Goal: Task Accomplishment & Management: Manage account settings

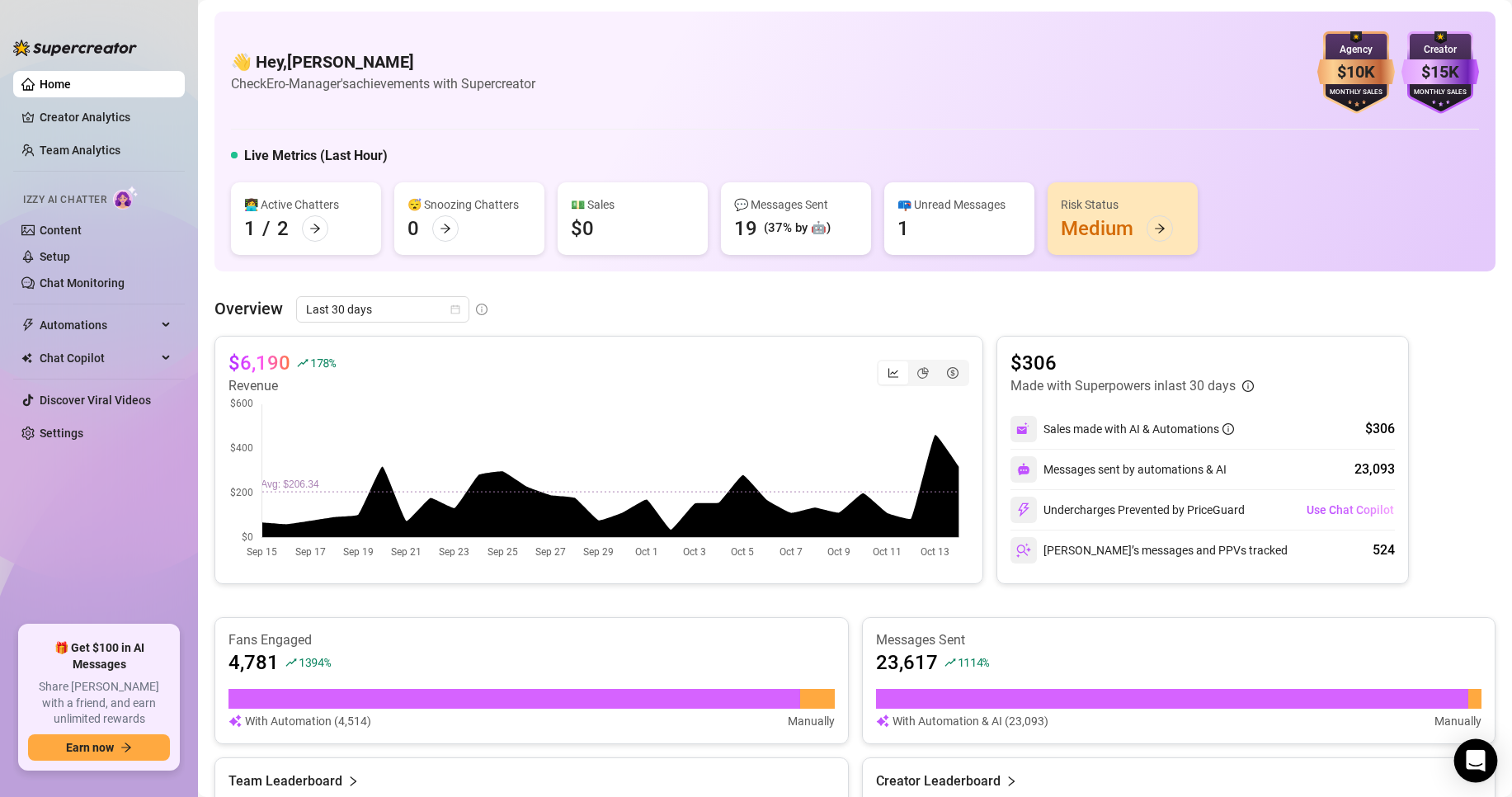
click at [1458, 750] on body "Home Creator Analytics Team Analytics Izzy AI Chatter Content Setup Chat Monito…" at bounding box center [756, 398] width 1512 height 797
click at [1482, 776] on div "Open Intercom Messenger" at bounding box center [1476, 760] width 44 height 44
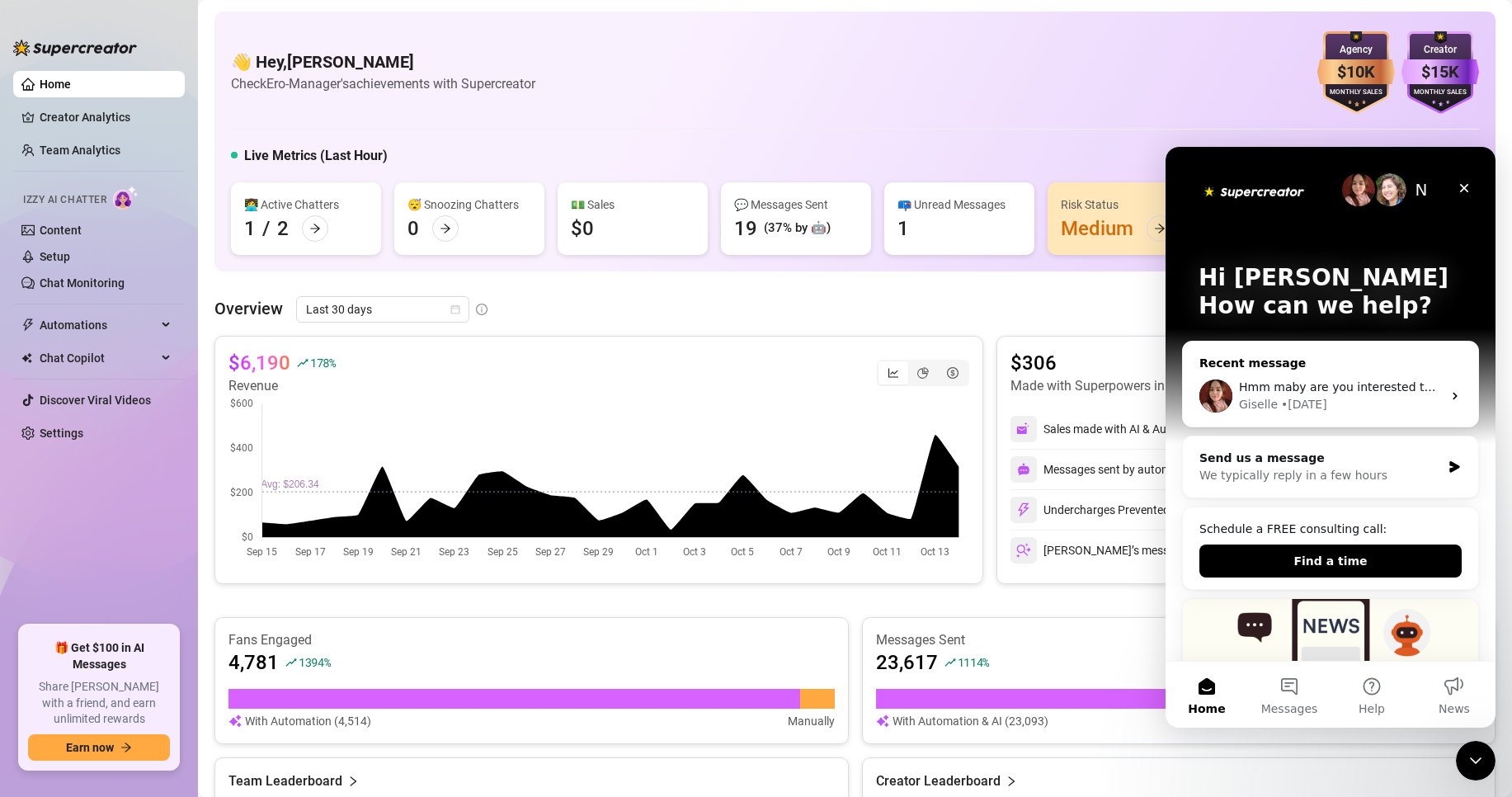
click at [1321, 398] on div "Giselle • [DATE]" at bounding box center [1340, 405] width 203 height 17
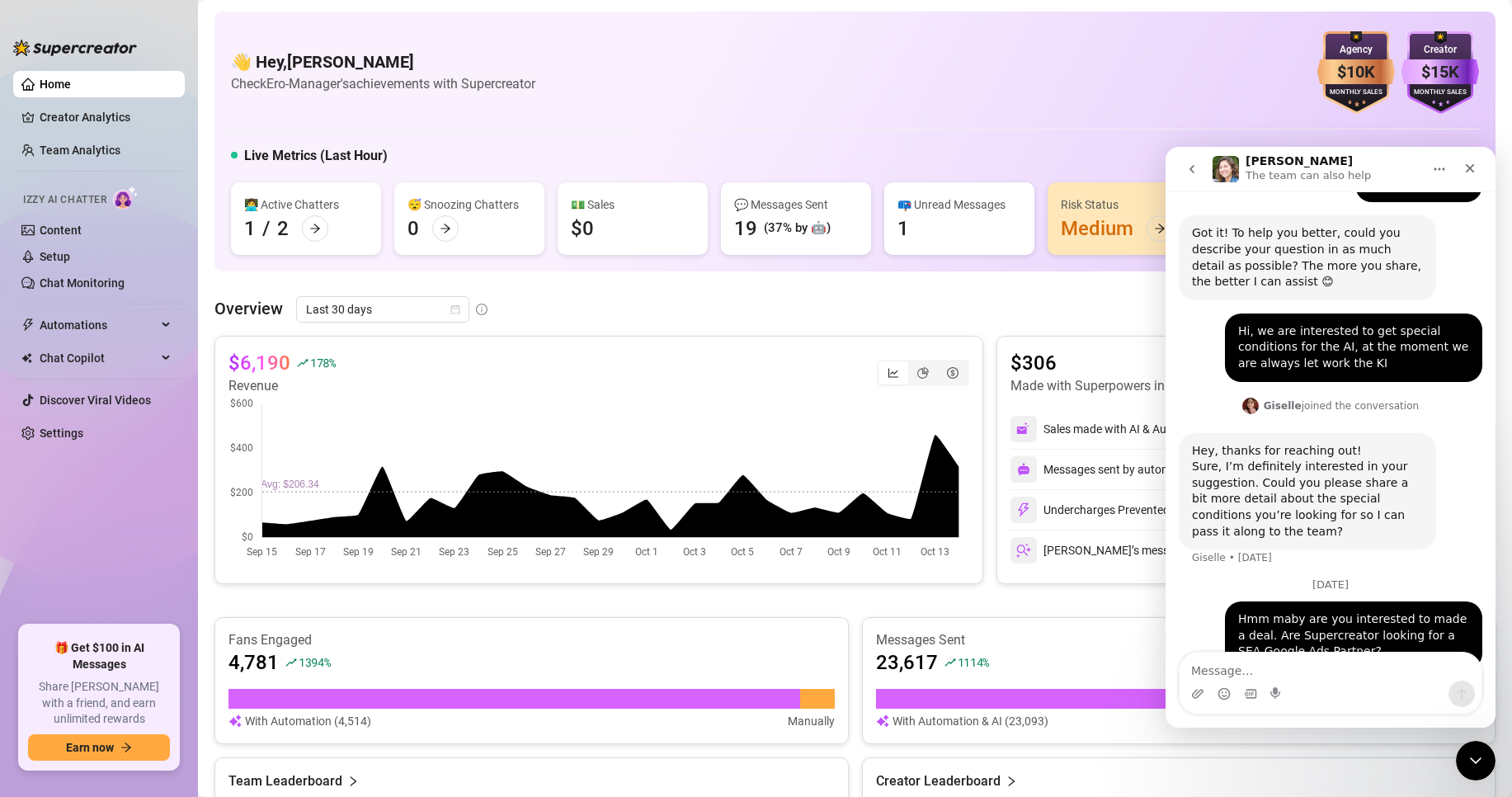
scroll to position [746, 0]
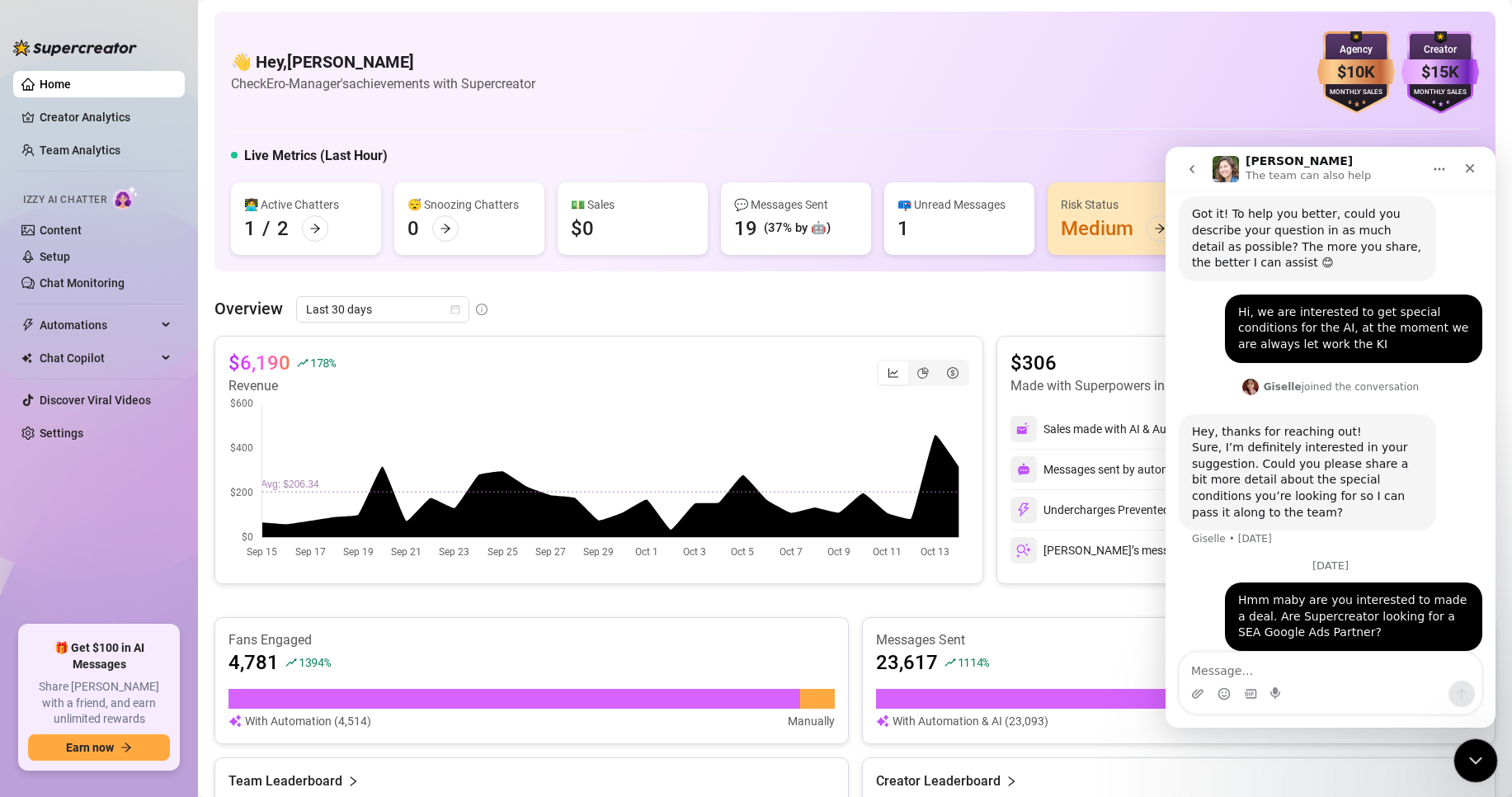
drag, startPoint x: 1471, startPoint y: 759, endPoint x: 2823, endPoint y: 1468, distance: 1526.6
click at [1470, 760] on icon "Close Intercom Messenger" at bounding box center [1473, 758] width 19 height 19
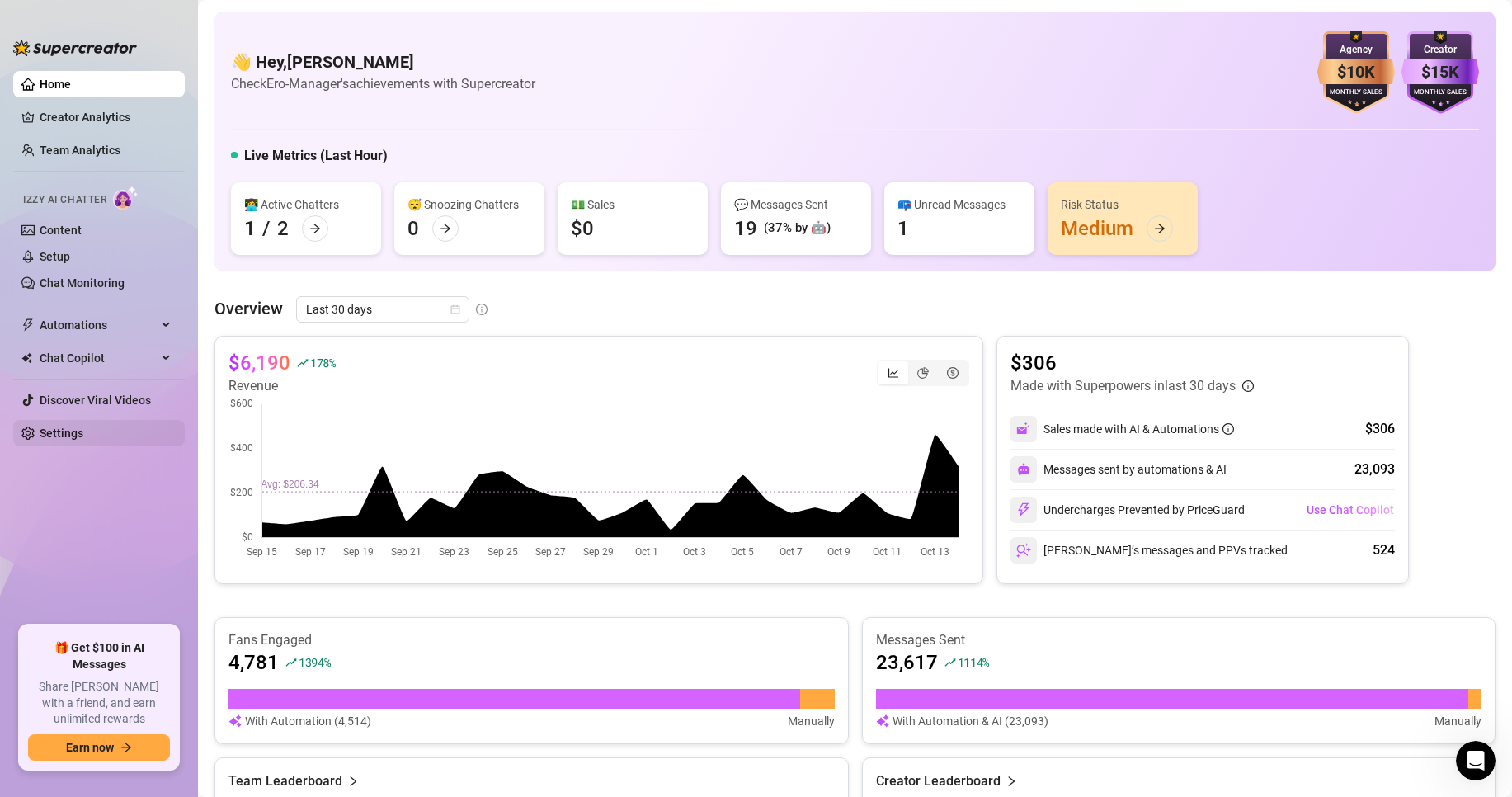
click at [84, 426] on link "Settings" at bounding box center [61, 433] width 44 height 14
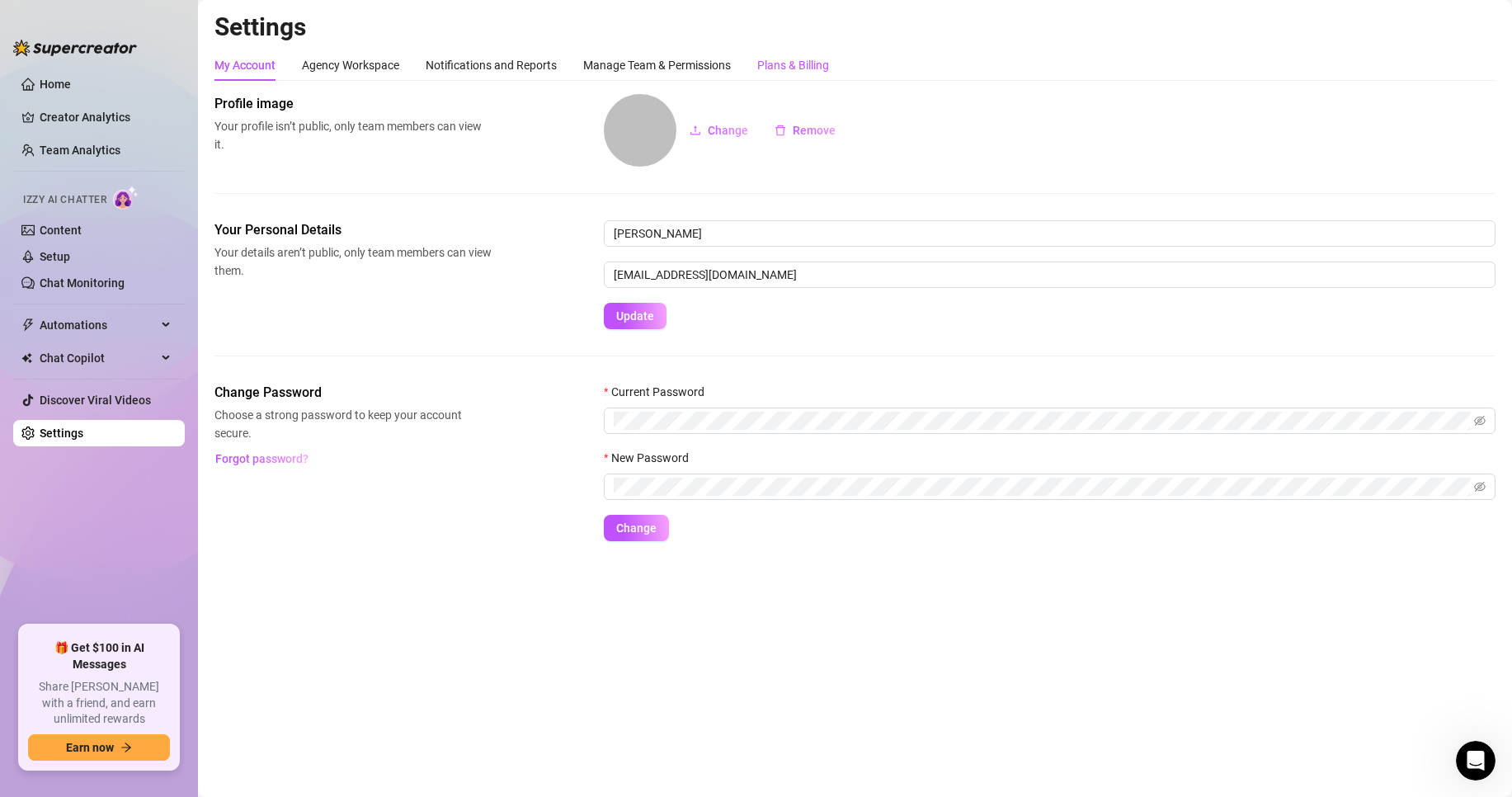
click at [793, 66] on div "Plans & Billing" at bounding box center [793, 65] width 72 height 18
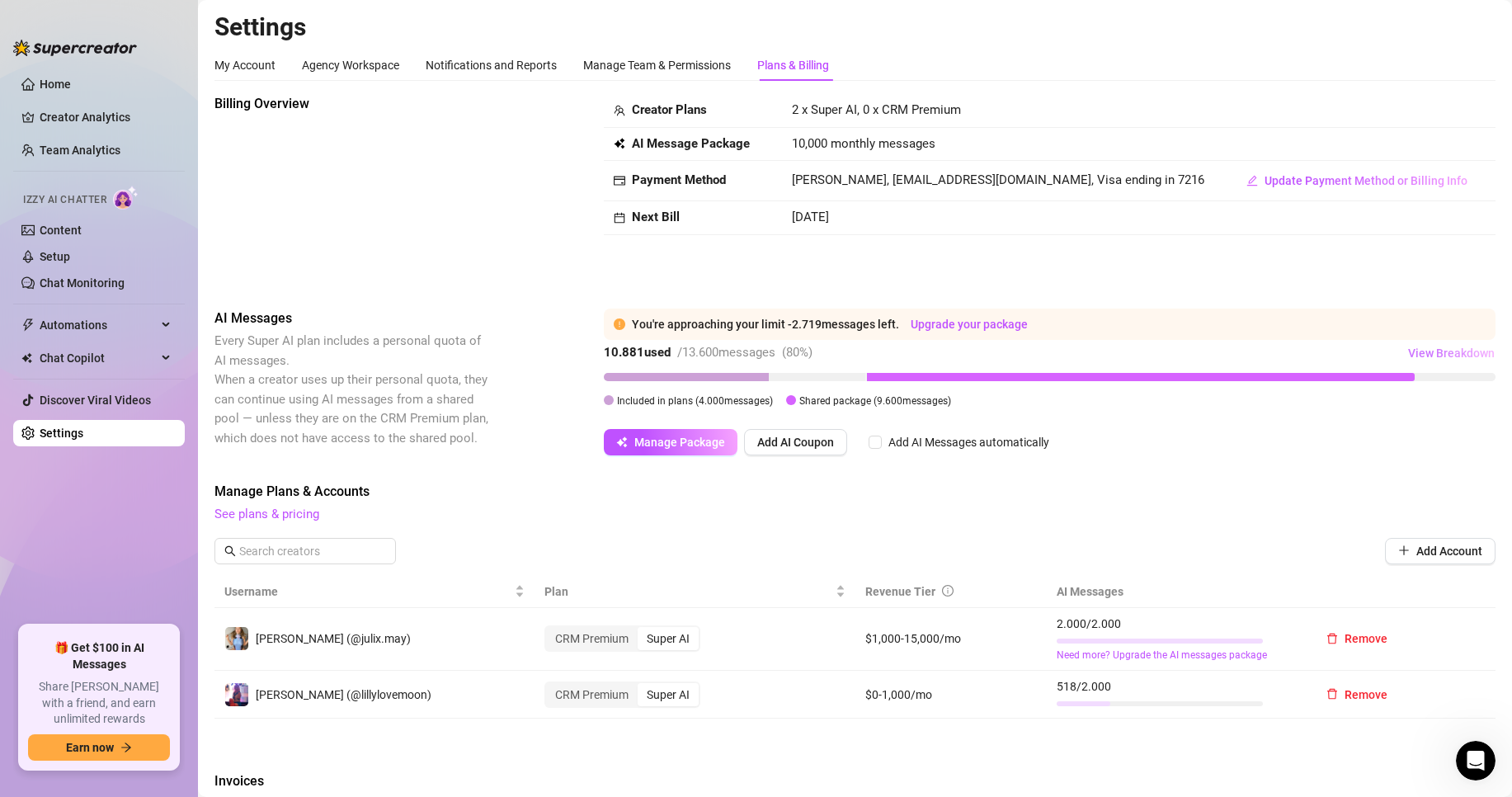
click at [1410, 354] on span "View Breakdown" at bounding box center [1451, 353] width 86 height 14
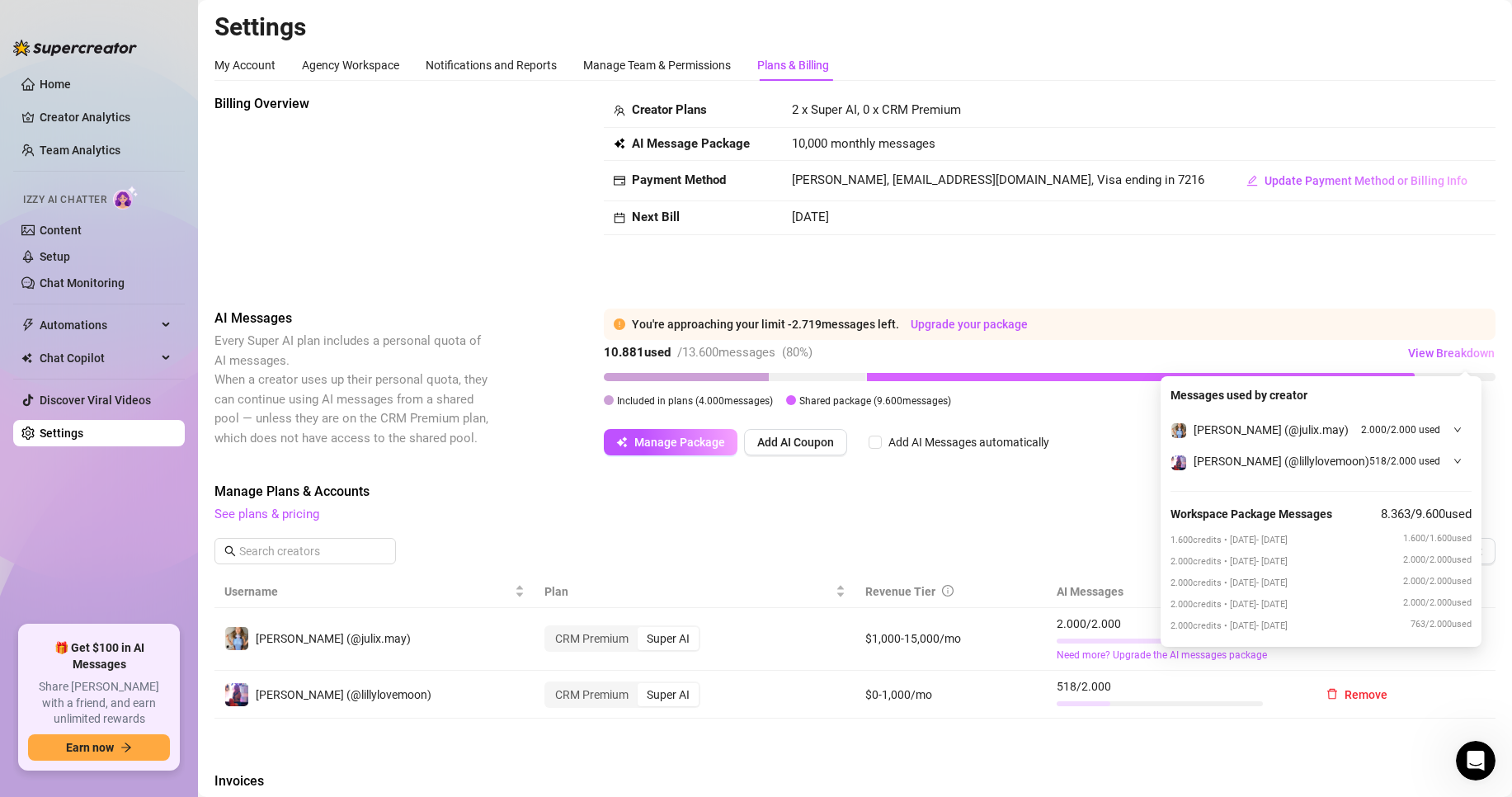
click at [1057, 288] on div "Billing Overview Creator Plans 2 x Super AI, 0 x CRM Premium AI Message Package…" at bounding box center [856, 652] width 1282 height 1117
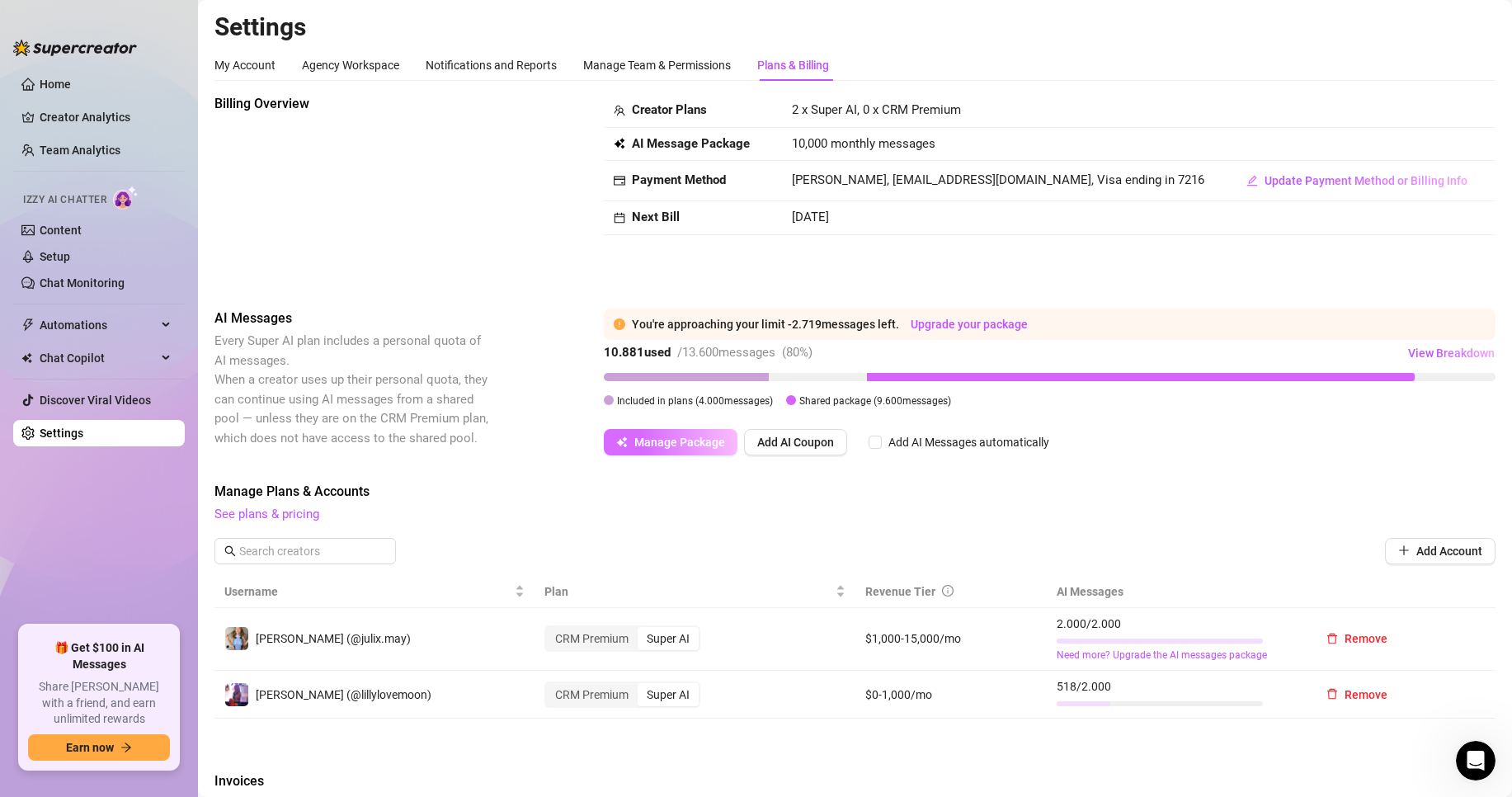
click at [700, 448] on span "Manage Package" at bounding box center [679, 443] width 90 height 14
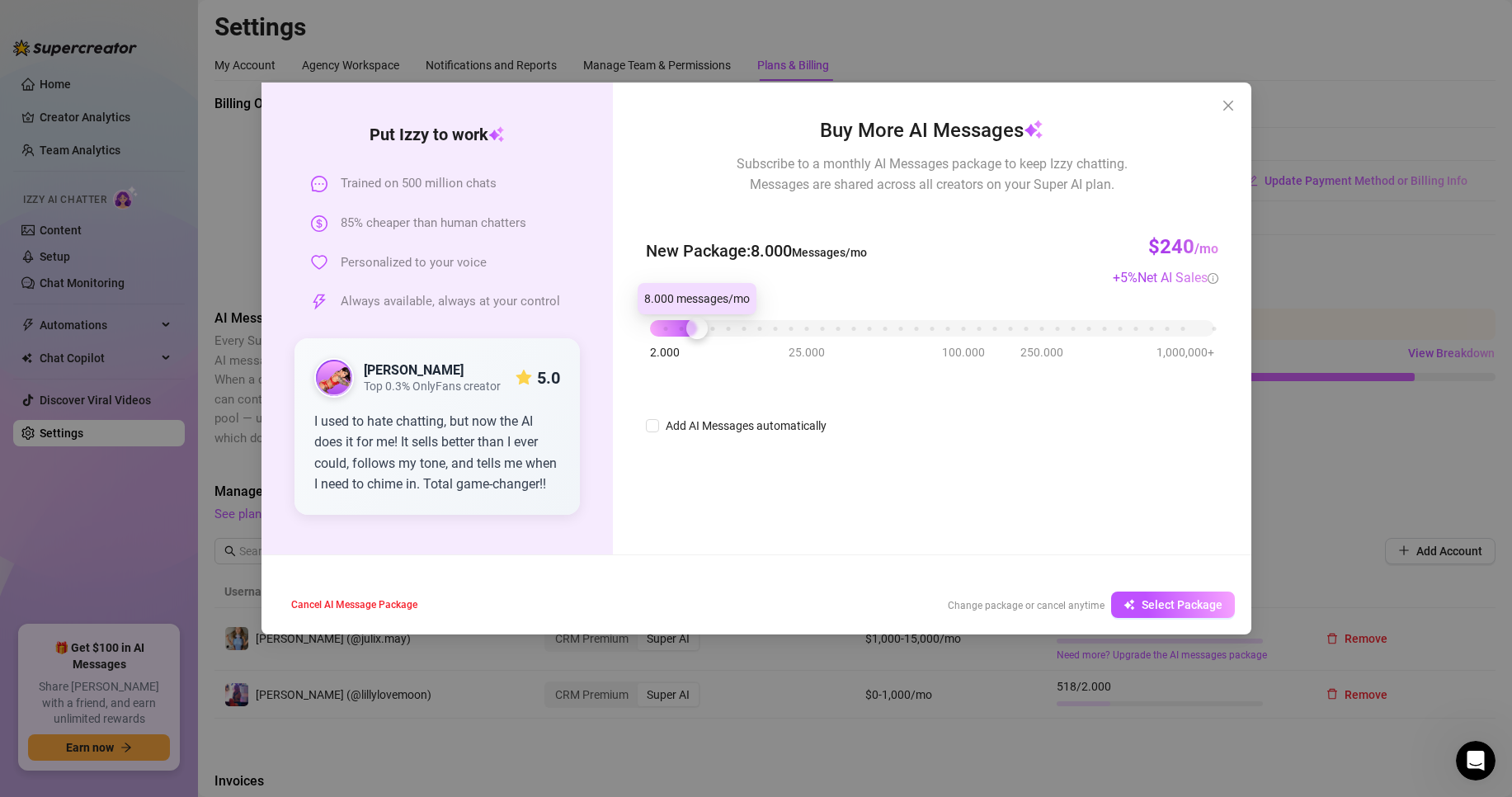
drag, startPoint x: 712, startPoint y: 328, endPoint x: 700, endPoint y: 340, distance: 17.0
click at [700, 340] on div "2.000 25.000 100.000 250.000 1,000,000+" at bounding box center [931, 329] width 572 height 44
click at [1211, 612] on span "Select Package" at bounding box center [1182, 605] width 81 height 14
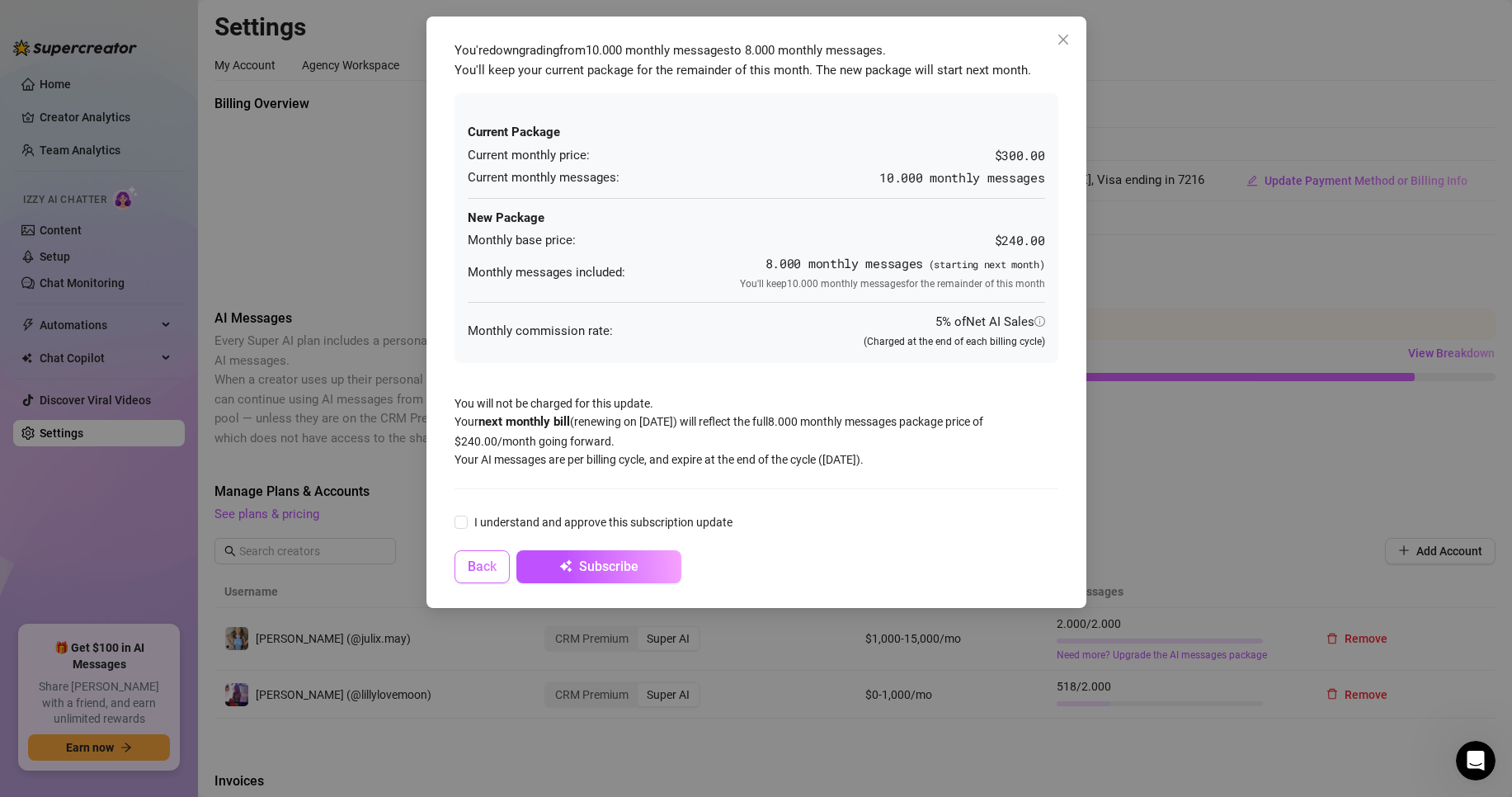
click at [469, 569] on span "Back" at bounding box center [483, 566] width 29 height 16
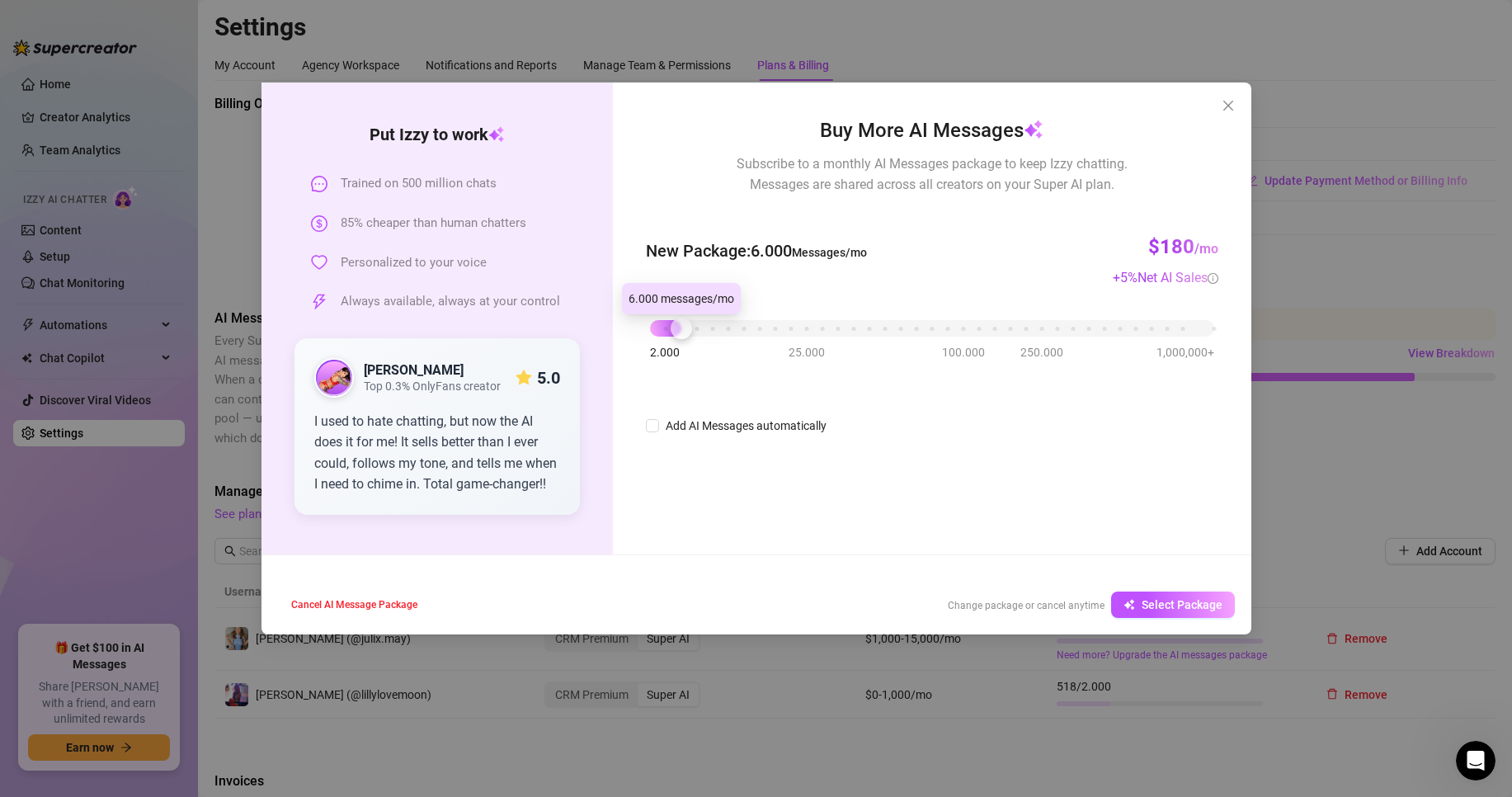
drag, startPoint x: 697, startPoint y: 336, endPoint x: 686, endPoint y: 342, distance: 12.5
click at [686, 342] on div "2.000 25.000 100.000 250.000 1,000,000+" at bounding box center [931, 329] width 572 height 44
click at [1166, 603] on span "Select Package" at bounding box center [1182, 605] width 81 height 14
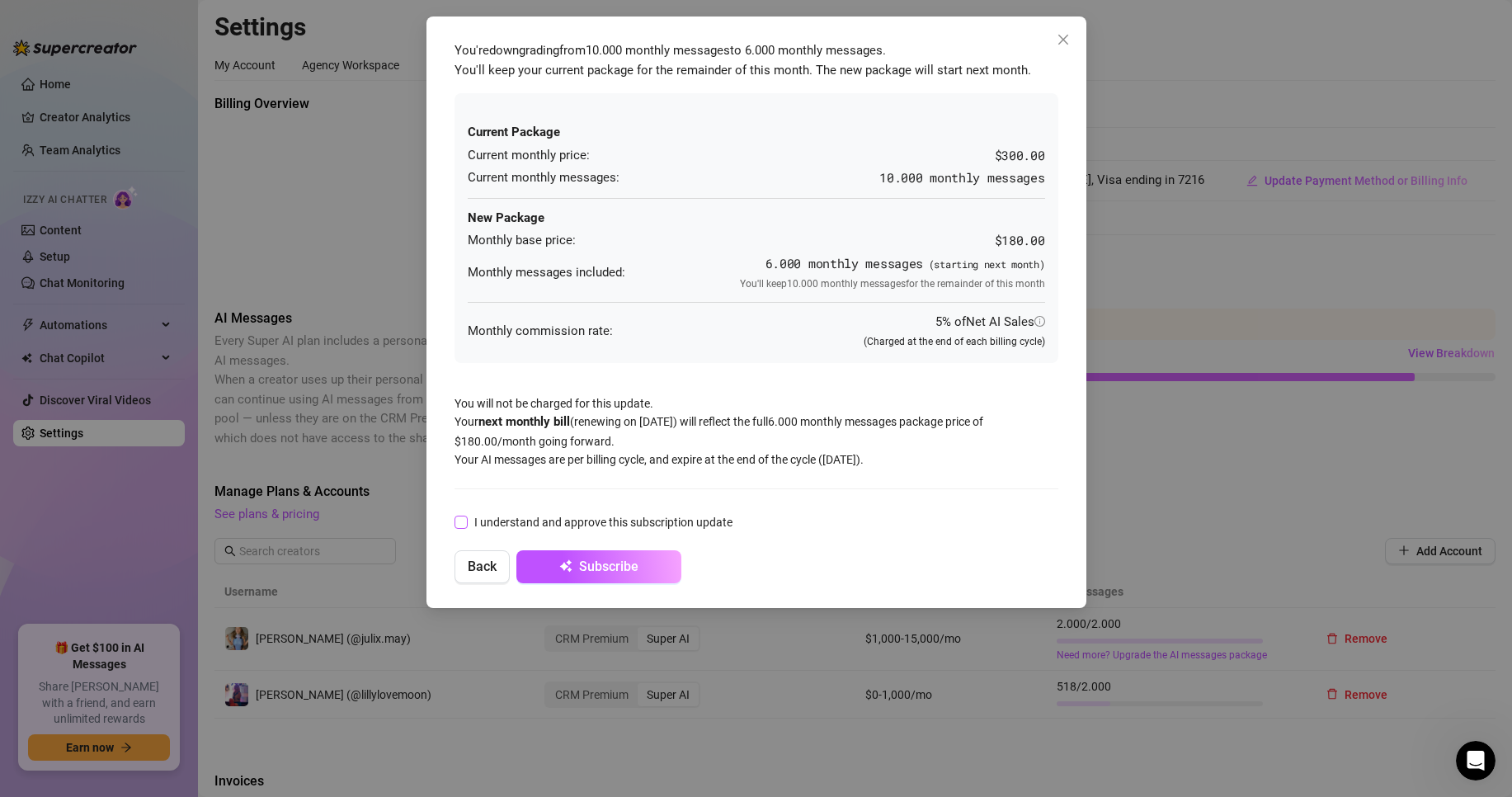
click at [631, 524] on span "I understand and approve this subscription update" at bounding box center [604, 521] width 272 height 18
click at [466, 524] on input "I understand and approve this subscription update" at bounding box center [460, 521] width 12 height 12
checkbox input "true"
click at [650, 570] on button "Subscribe" at bounding box center [599, 567] width 165 height 33
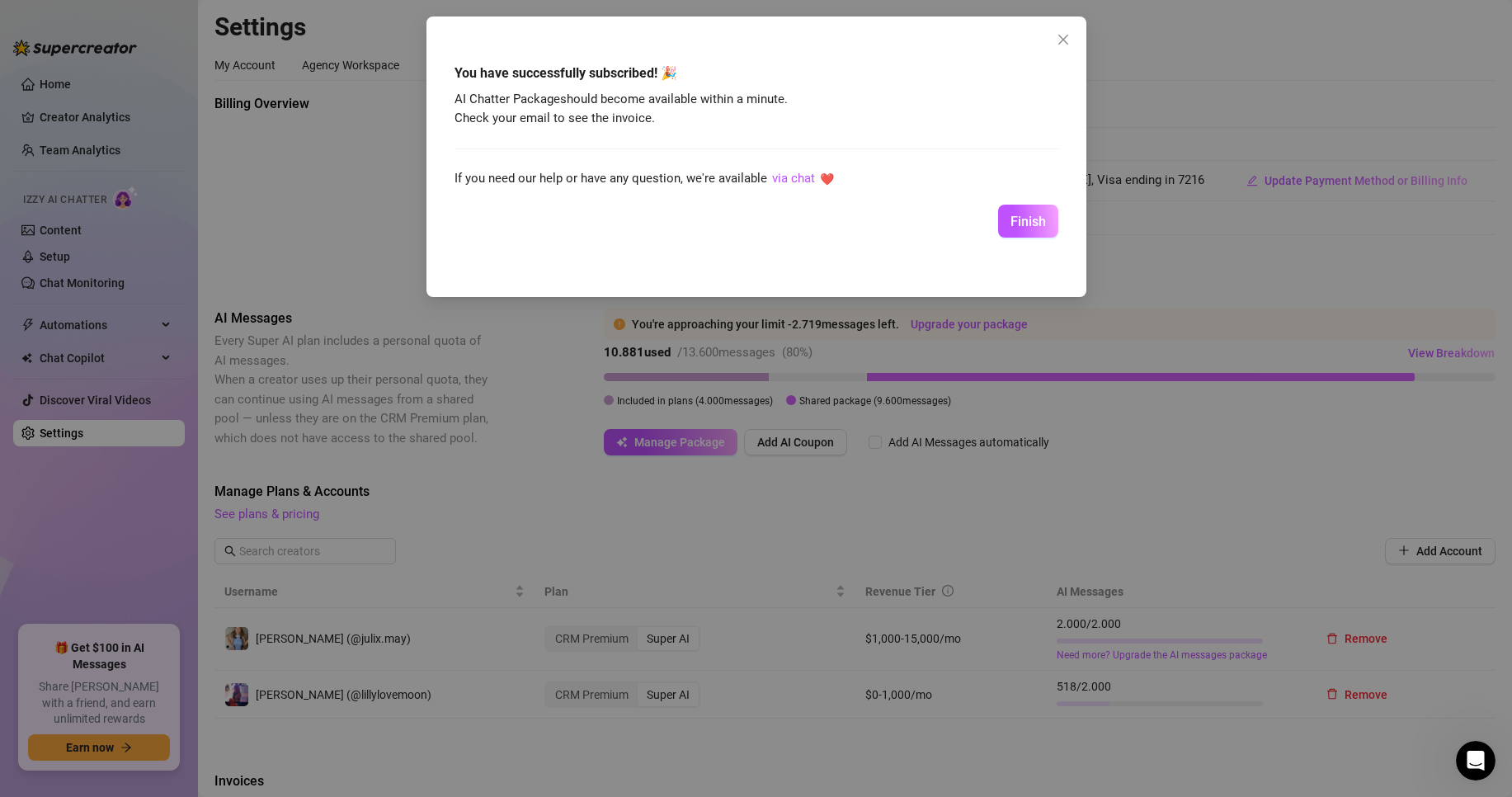
click at [1055, 214] on button "Finish" at bounding box center [1028, 221] width 60 height 33
